Goal: Information Seeking & Learning: Learn about a topic

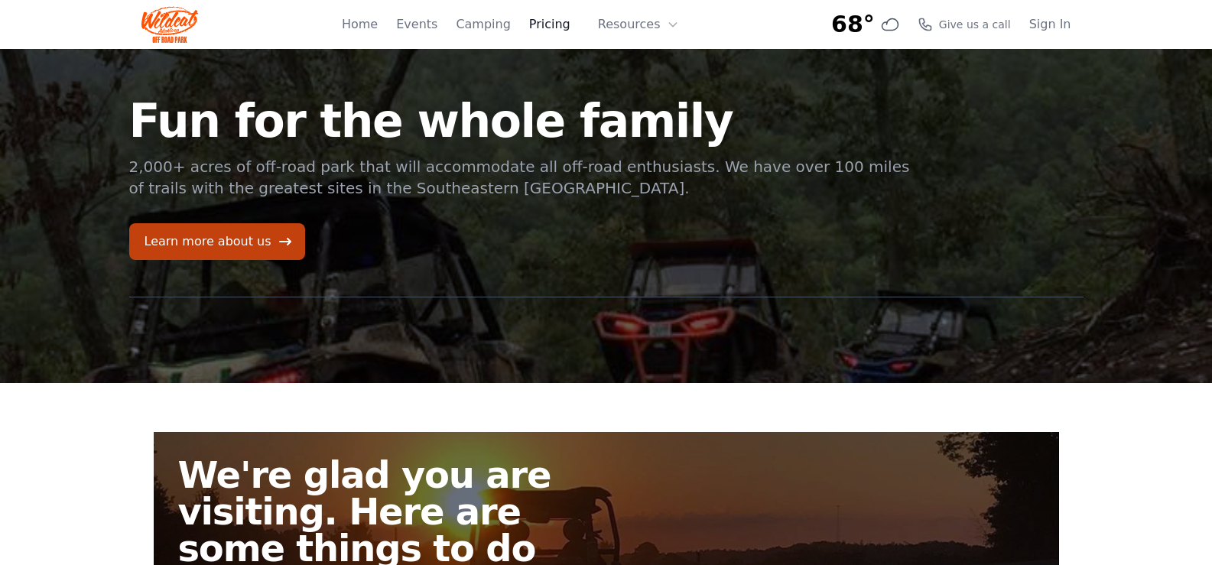
click at [563, 23] on link "Pricing" at bounding box center [549, 24] width 41 height 18
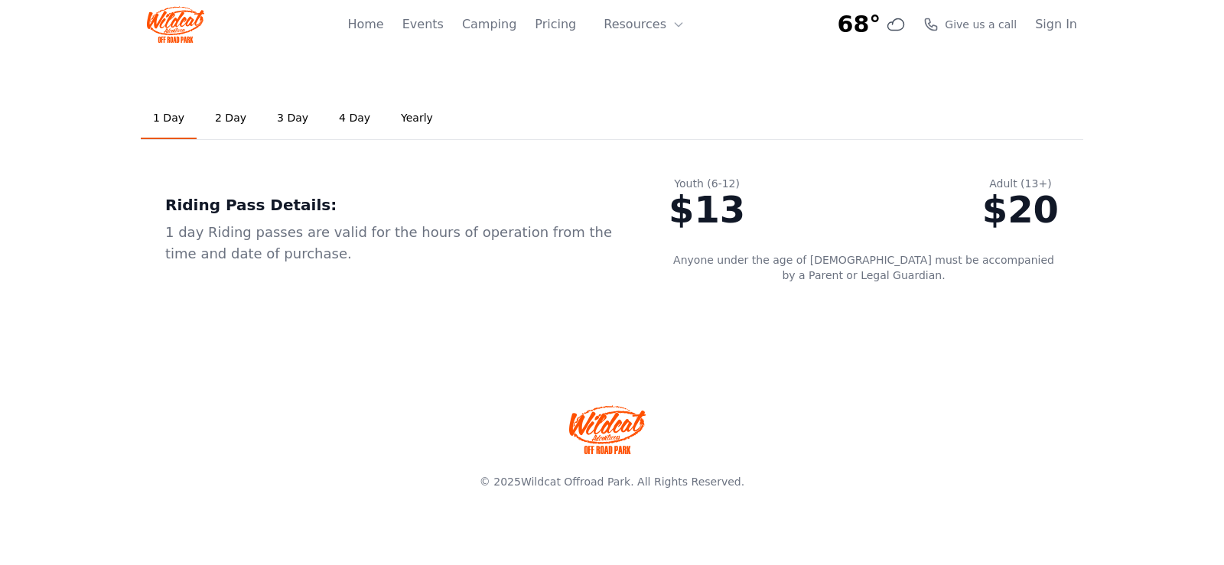
click at [339, 116] on link "4 Day" at bounding box center [355, 118] width 56 height 41
click at [389, 119] on link "Yearly" at bounding box center [417, 118] width 57 height 41
click at [337, 119] on link "4 Day" at bounding box center [355, 118] width 56 height 41
click at [664, 27] on button "Resources" at bounding box center [643, 24] width 99 height 31
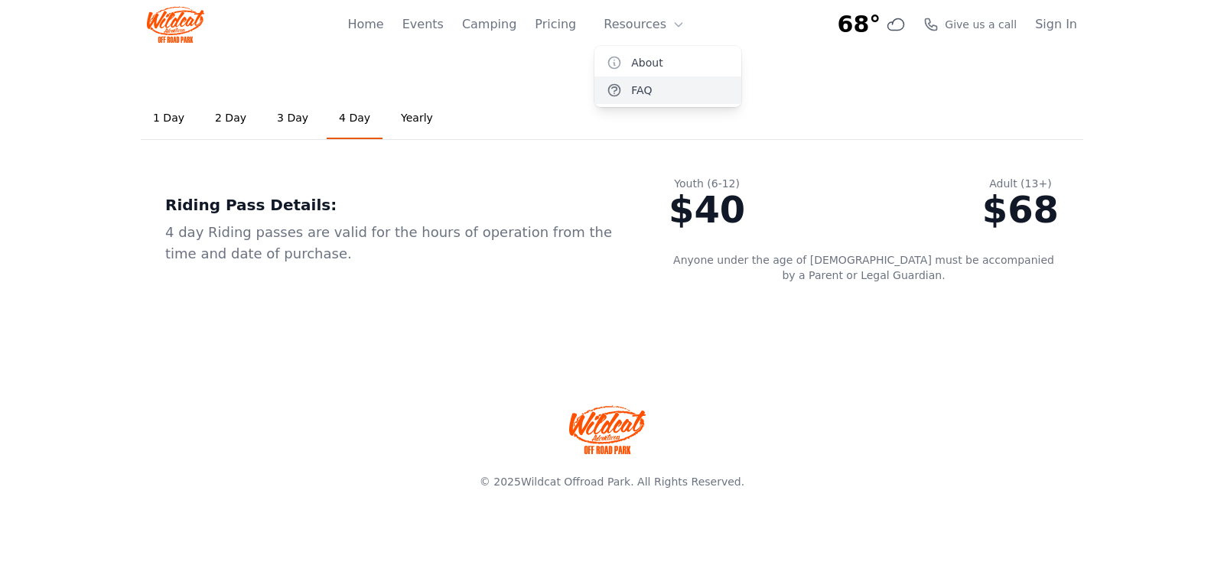
click at [645, 93] on link "FAQ" at bounding box center [667, 90] width 147 height 28
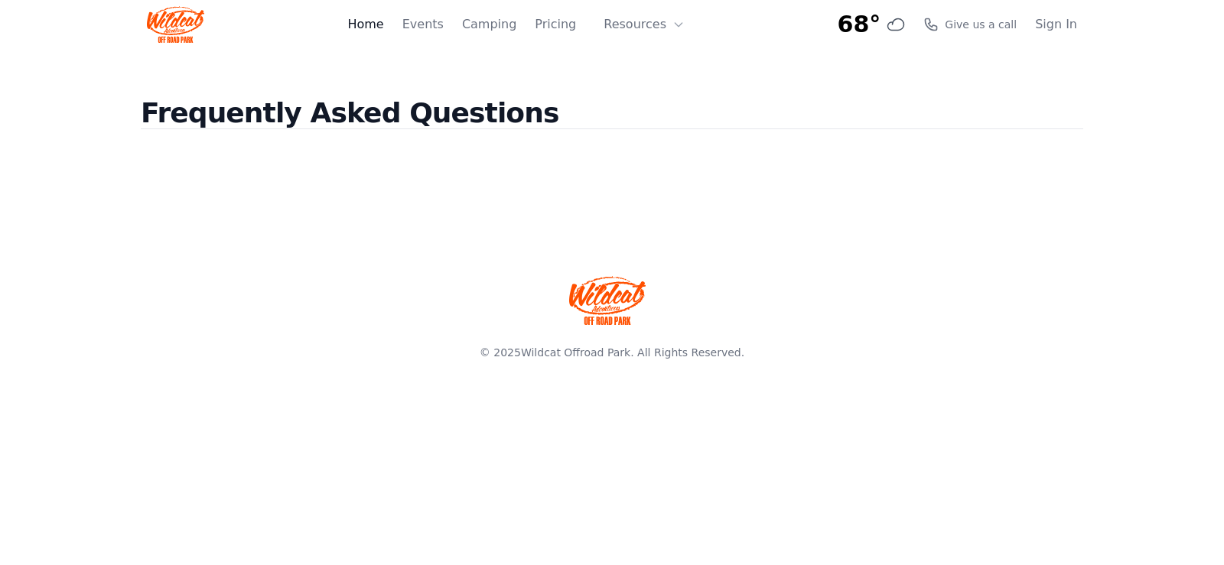
click at [382, 23] on link "Home" at bounding box center [365, 24] width 36 height 18
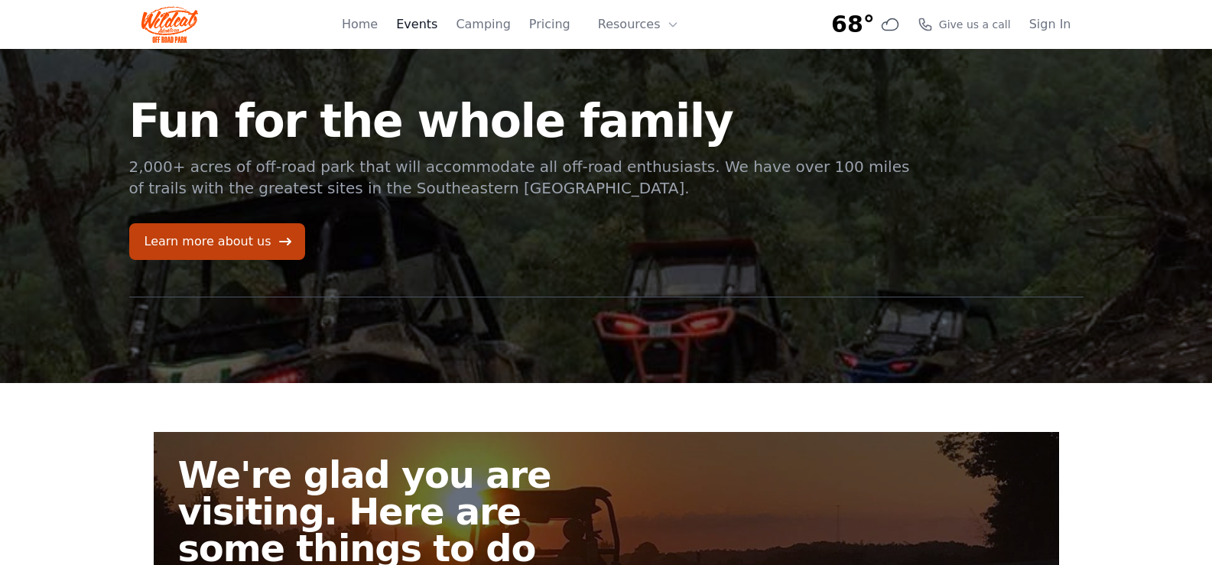
click at [434, 28] on link "Events" at bounding box center [416, 24] width 41 height 18
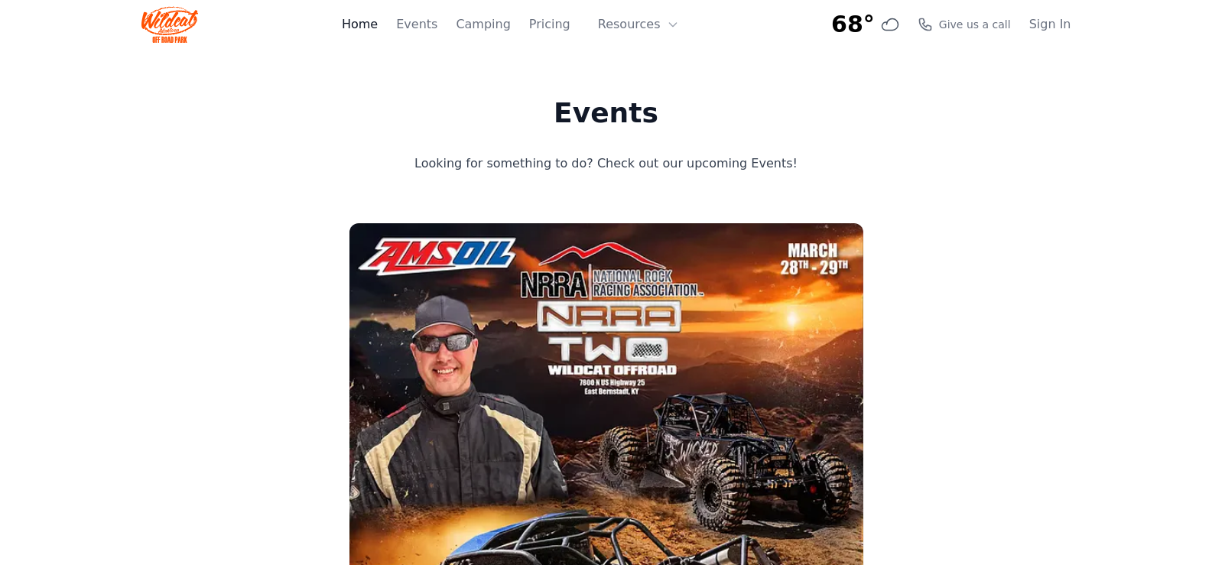
click at [378, 15] on link "Home" at bounding box center [360, 24] width 36 height 18
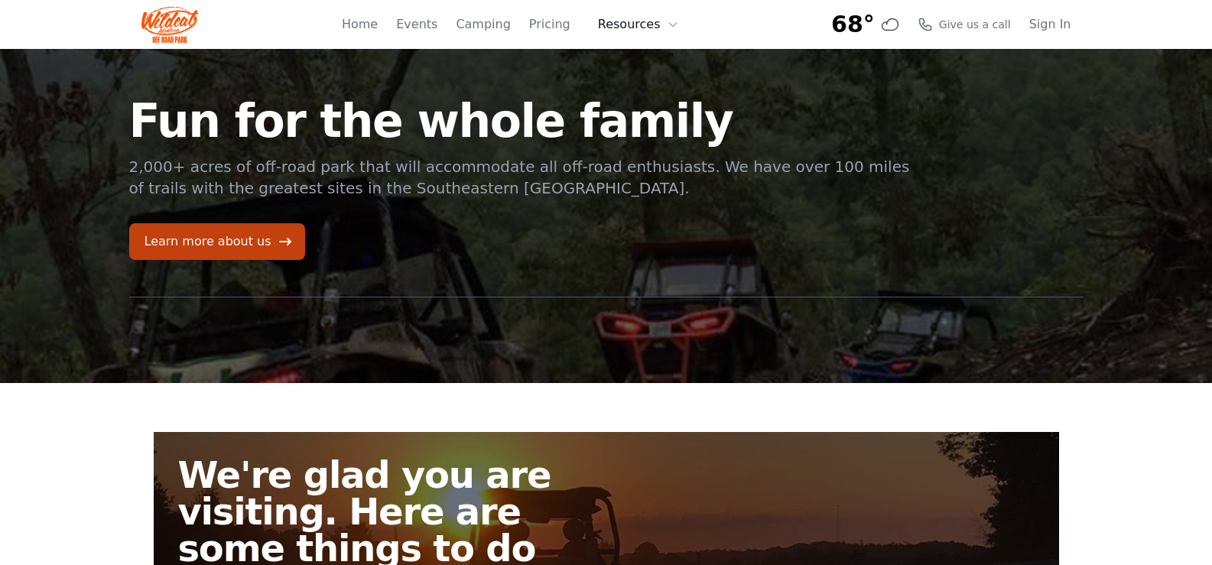
click at [641, 22] on button "Resources" at bounding box center [638, 24] width 99 height 31
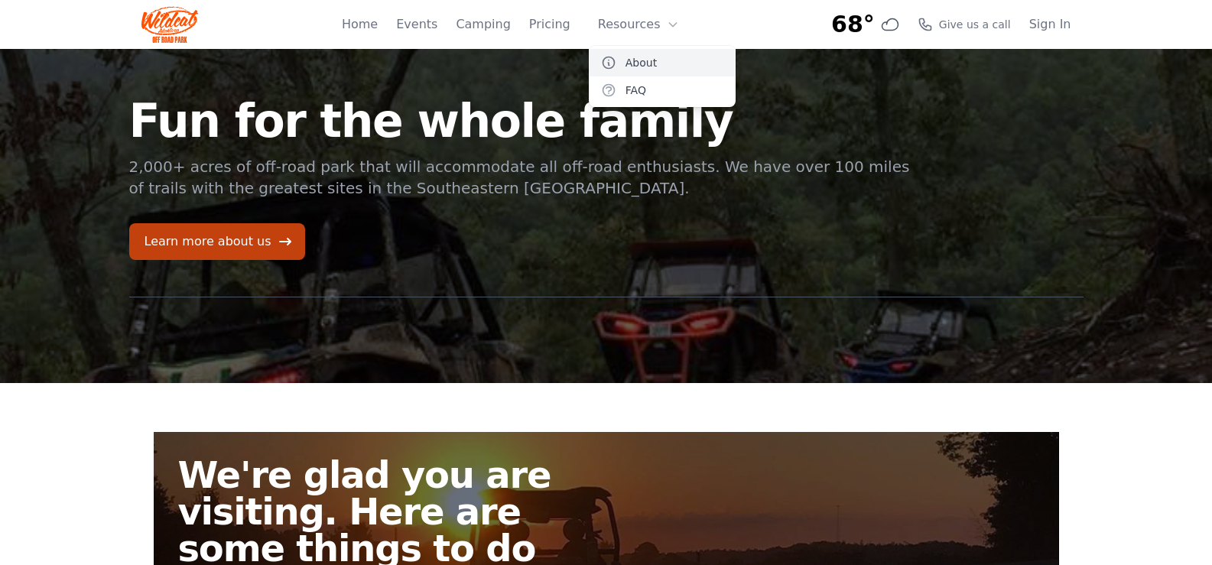
click at [638, 64] on link "About" at bounding box center [662, 63] width 147 height 28
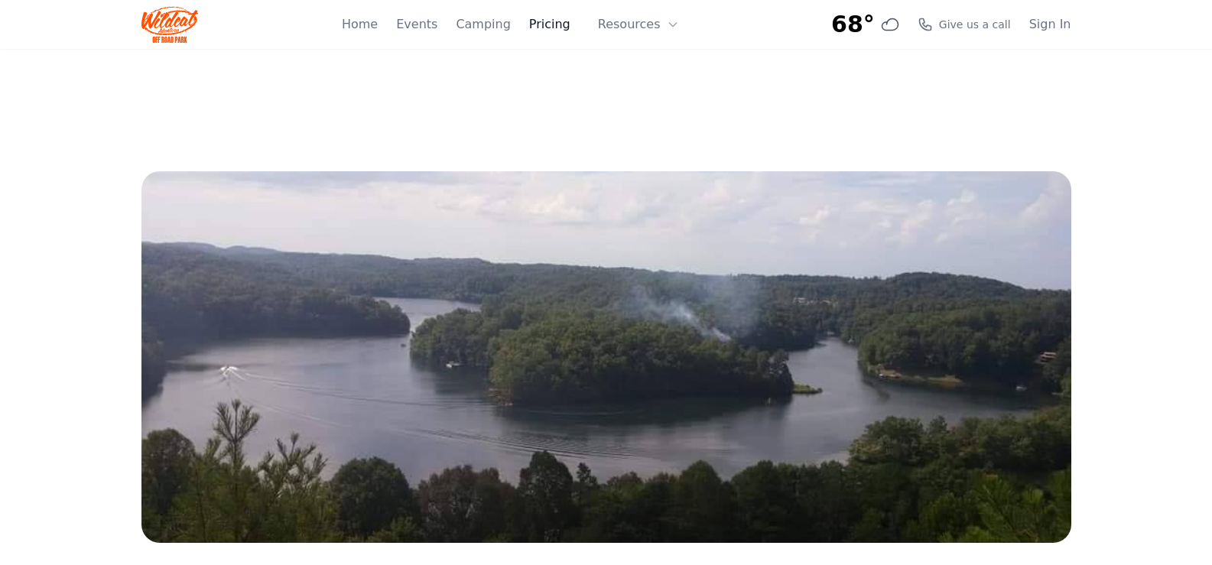
click at [558, 24] on link "Pricing" at bounding box center [549, 24] width 41 height 18
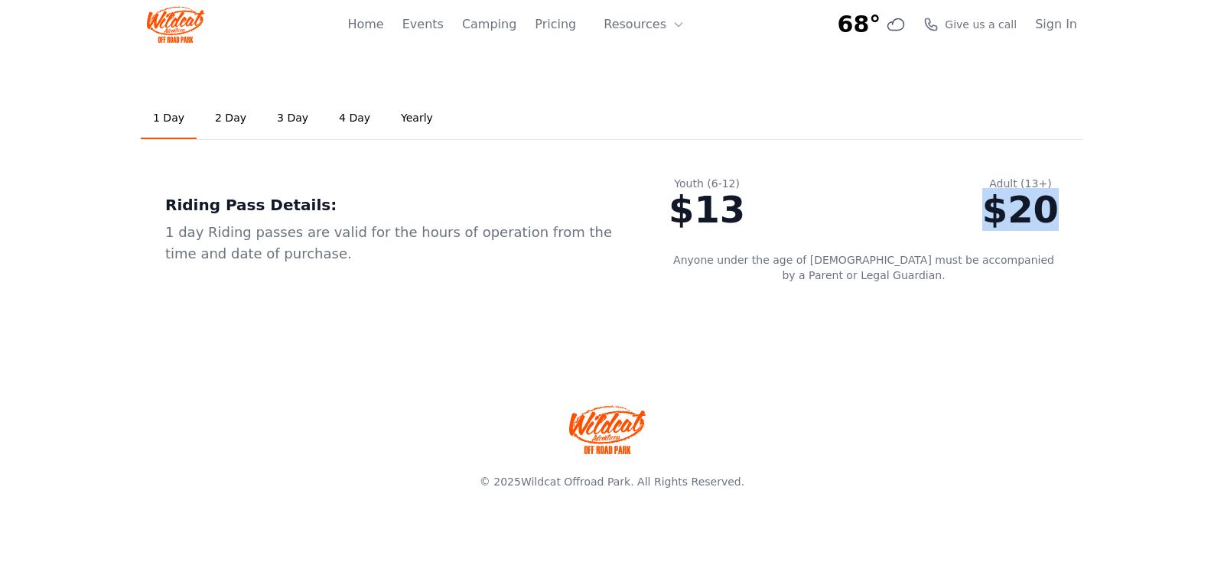
drag, startPoint x: 994, startPoint y: 209, endPoint x: 1088, endPoint y: 229, distance: 96.2
click at [1088, 229] on div "1 Day 2 Day 3 Day 4 Day Yearly Riding Pass Details: 1 day Riding passes are val…" at bounding box center [611, 203] width 979 height 308
click at [343, 109] on link "4 Day" at bounding box center [355, 118] width 56 height 41
